Goal: Task Accomplishment & Management: Manage account settings

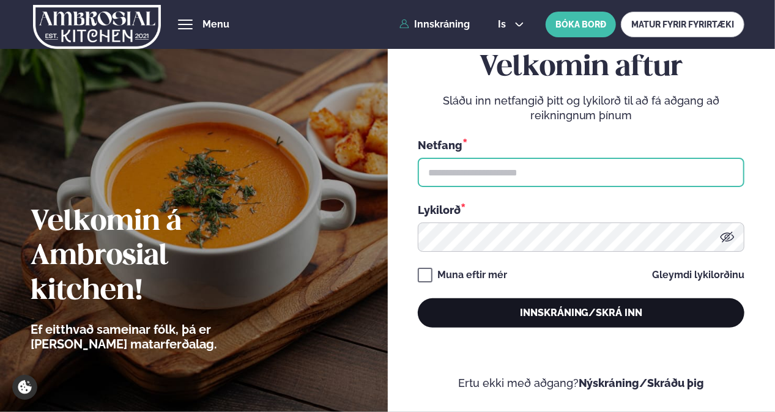
type input "**********"
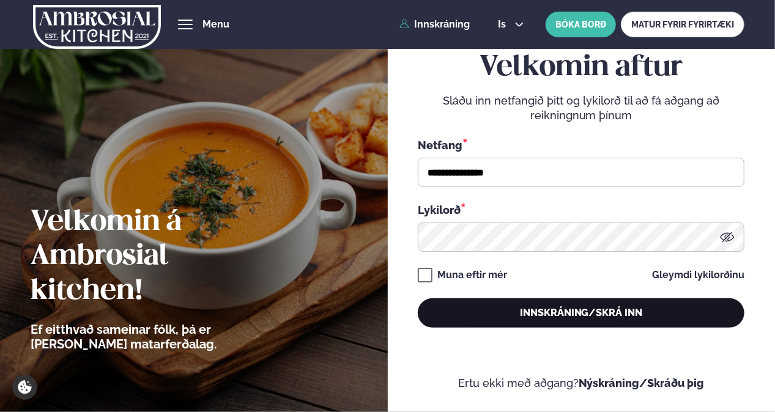
click at [514, 321] on button "Innskráning/Skrá inn" at bounding box center [581, 313] width 327 height 29
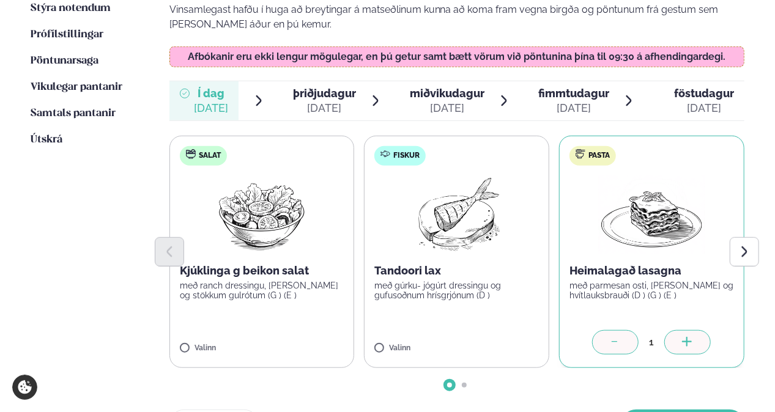
scroll to position [383, 0]
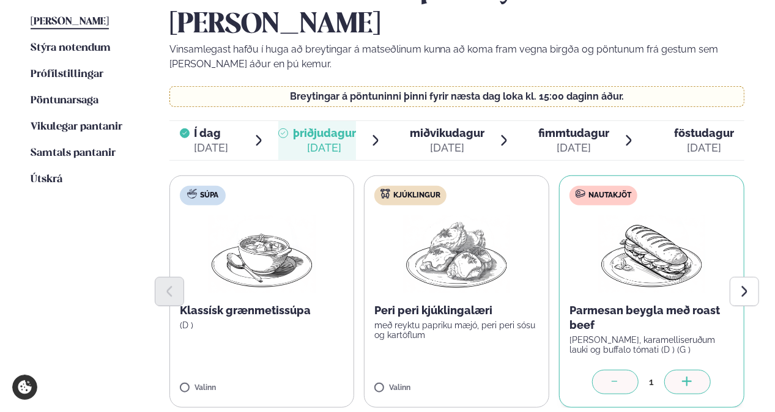
scroll to position [357, 0]
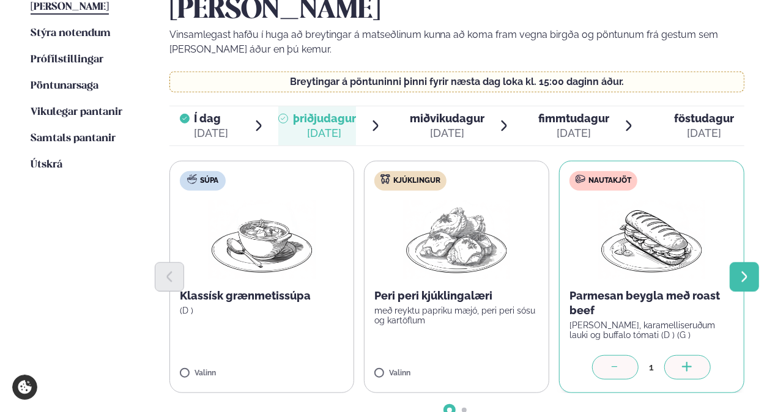
click at [743, 263] on button "Next slide" at bounding box center [744, 277] width 29 height 29
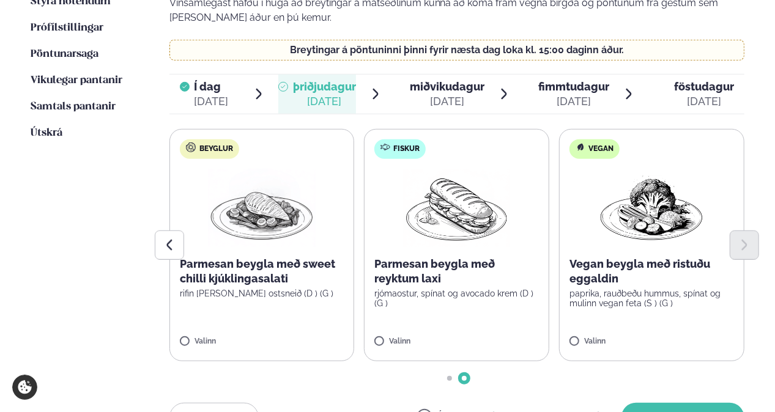
scroll to position [401, 0]
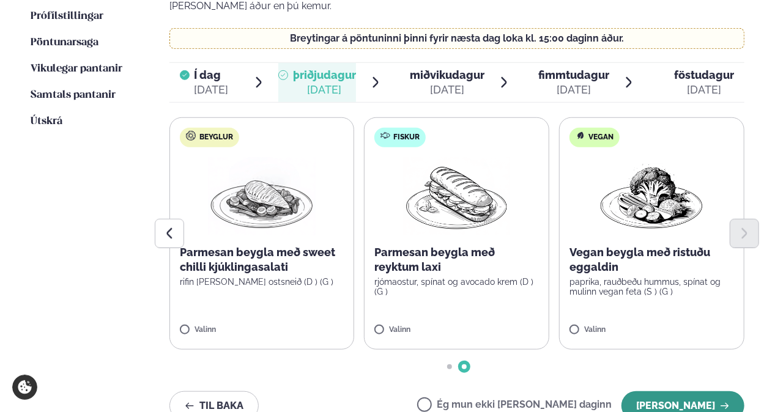
click at [683, 392] on button "[PERSON_NAME]" at bounding box center [683, 406] width 123 height 29
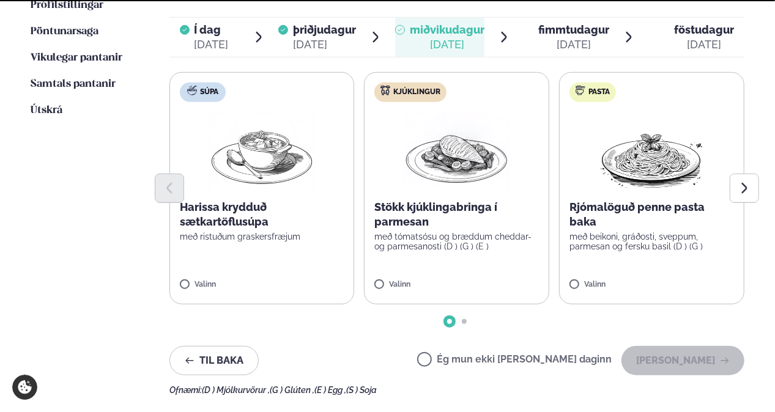
scroll to position [316, 0]
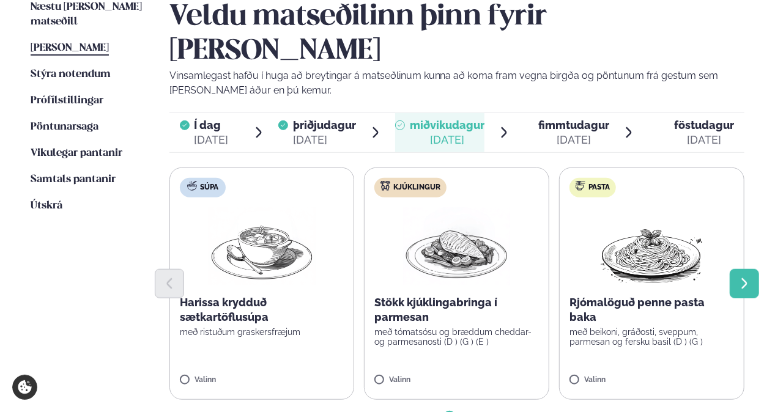
click at [748, 277] on icon "Next slide" at bounding box center [744, 283] width 13 height 13
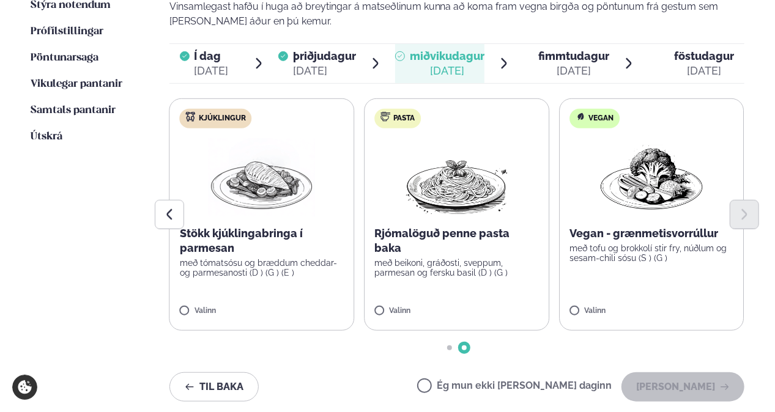
scroll to position [386, 0]
click at [472, 381] on label "Ég mun ekki [PERSON_NAME] daginn" at bounding box center [514, 387] width 195 height 13
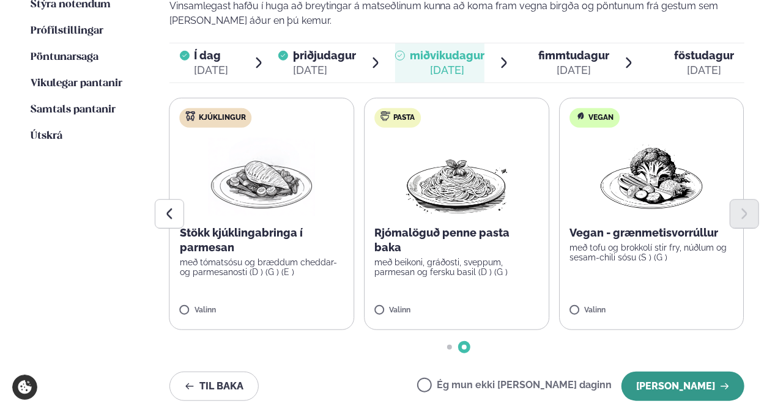
drag, startPoint x: 660, startPoint y: 369, endPoint x: 685, endPoint y: 351, distance: 31.1
click at [685, 351] on div "Veldu matseðilinn þinn fyrir [PERSON_NAME] Vinsamlegast hafðu í huga að breytin…" at bounding box center [458, 175] width 576 height 491
click at [685, 372] on button "[PERSON_NAME]" at bounding box center [683, 386] width 123 height 29
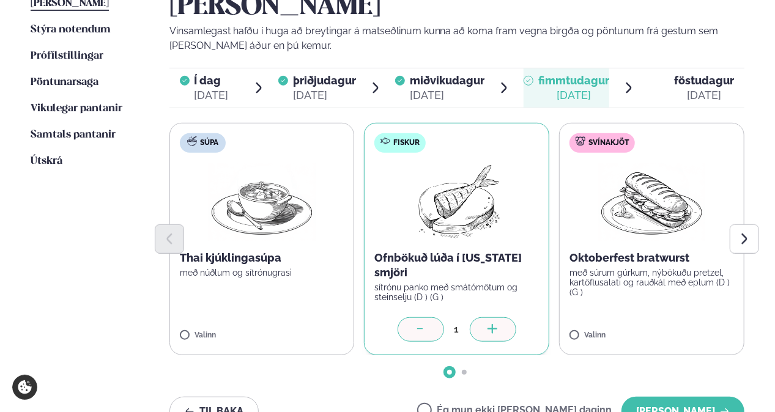
scroll to position [357, 0]
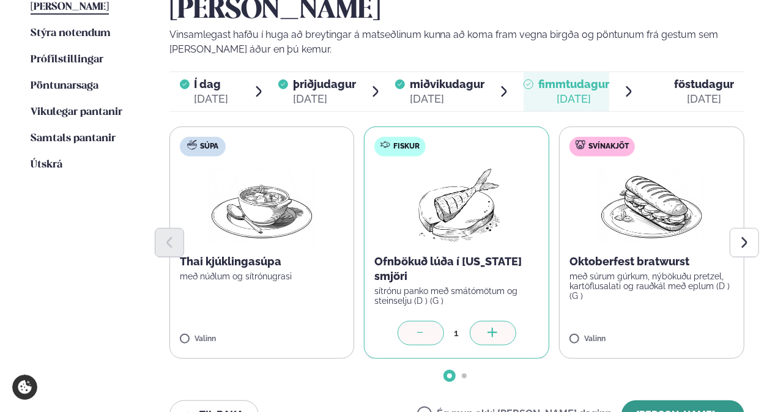
drag, startPoint x: 658, startPoint y: 364, endPoint x: 662, endPoint y: 375, distance: 11.8
click at [662, 375] on div "Veldu matseðilinn þinn fyrir [PERSON_NAME] Vinsamlegast hafðu í huga að breytin…" at bounding box center [458, 204] width 576 height 491
click at [662, 401] on button "[PERSON_NAME]" at bounding box center [683, 415] width 123 height 29
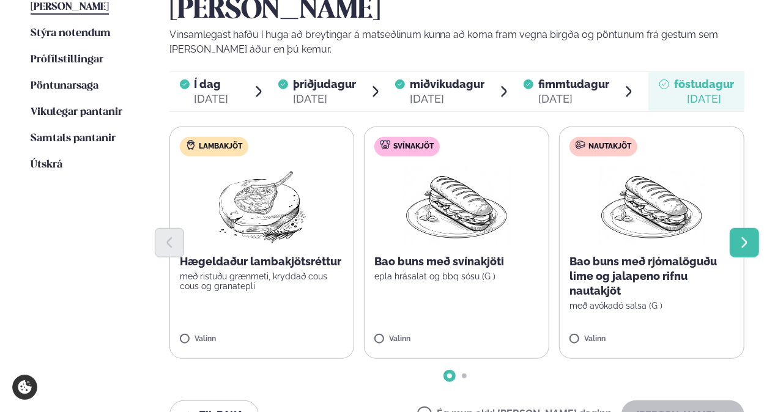
click at [737, 228] on button "Next slide" at bounding box center [744, 242] width 29 height 29
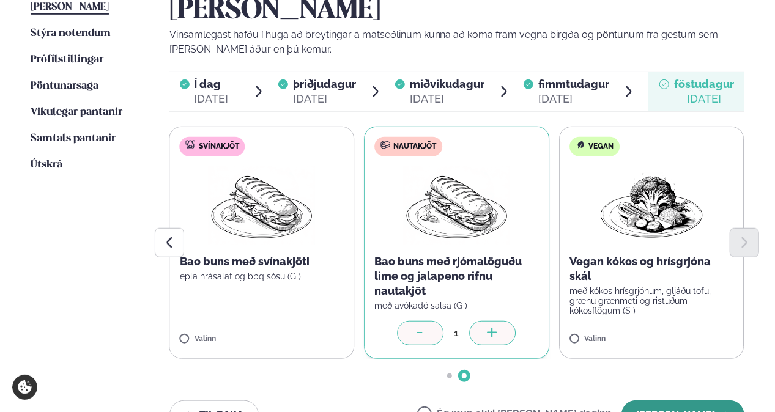
click at [700, 401] on button "[PERSON_NAME]" at bounding box center [683, 415] width 123 height 29
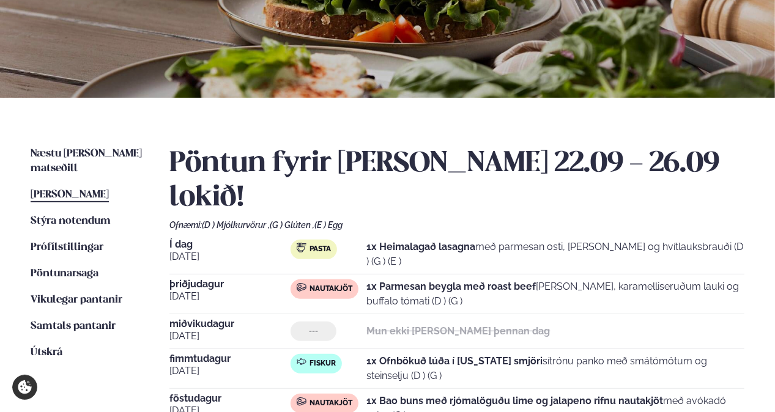
scroll to position [168, 0]
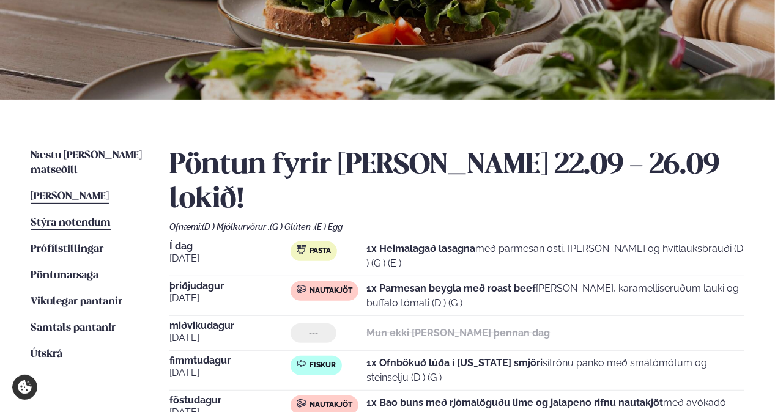
click at [74, 216] on link "Stýra notendum Notendur" at bounding box center [71, 223] width 80 height 15
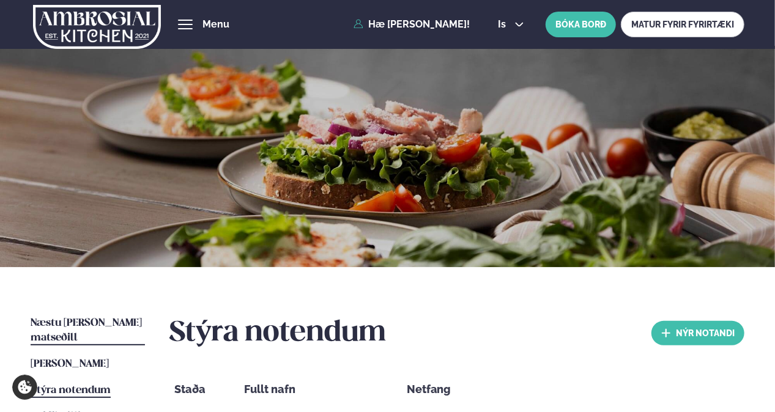
click at [97, 324] on span "Næstu [PERSON_NAME] matseðill" at bounding box center [86, 330] width 111 height 25
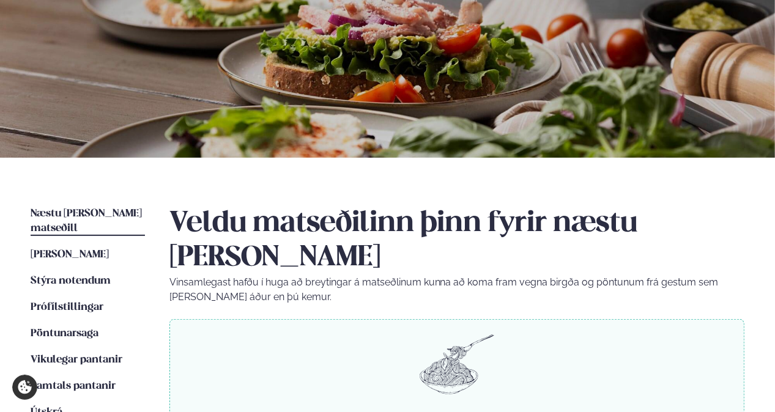
scroll to position [135, 0]
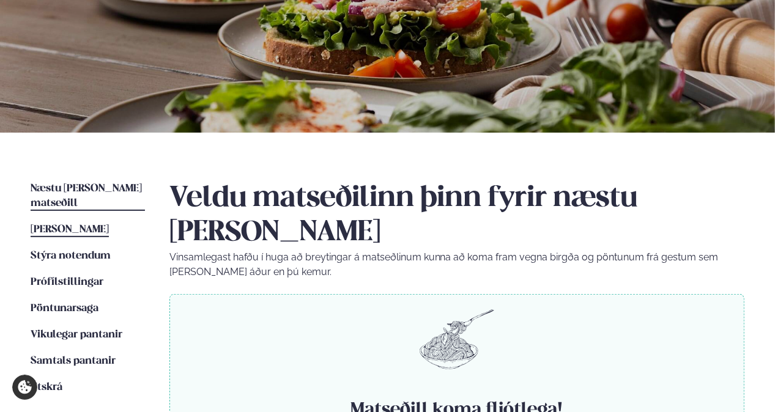
click at [89, 225] on span "[PERSON_NAME]" at bounding box center [70, 230] width 78 height 10
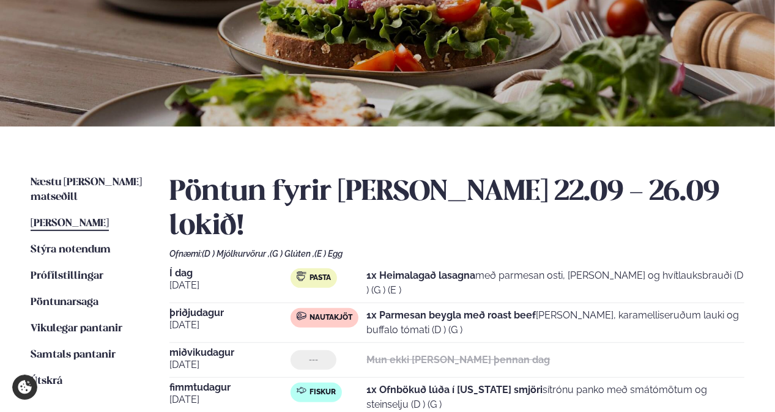
scroll to position [187, 0]
